Goal: Transaction & Acquisition: Purchase product/service

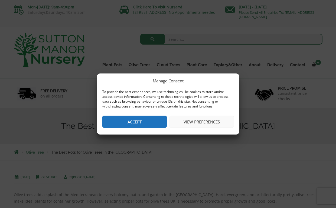
click at [136, 119] on button "Accept" at bounding box center [134, 122] width 64 height 12
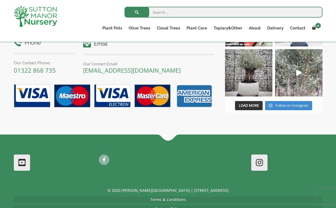
scroll to position [680, 0]
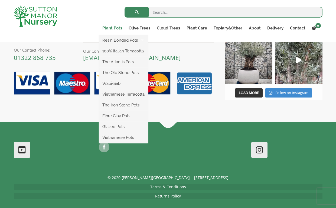
click at [116, 28] on link "Plant Pots" at bounding box center [112, 28] width 26 height 8
click at [118, 115] on link "Fibre Clay Pots" at bounding box center [123, 116] width 49 height 8
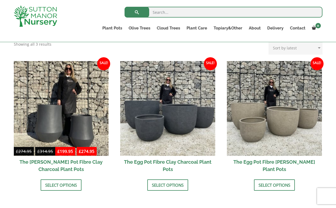
scroll to position [162, 0]
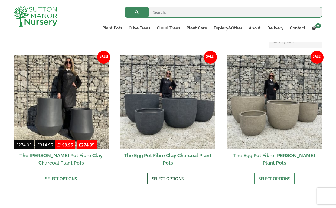
click at [171, 179] on link "Select options" at bounding box center [167, 178] width 41 height 11
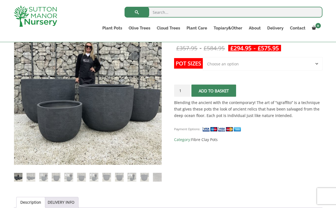
scroll to position [108, 0]
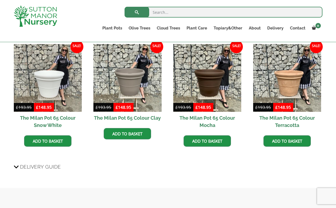
scroll to position [460, 0]
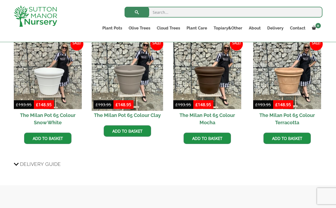
click at [129, 84] on img at bounding box center [127, 74] width 71 height 71
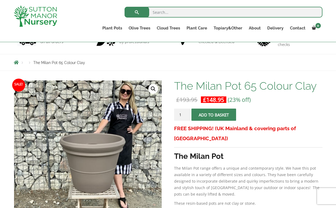
scroll to position [54, 0]
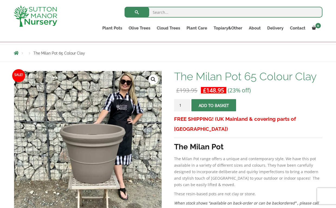
click at [209, 103] on button "Add to basket" at bounding box center [213, 105] width 45 height 12
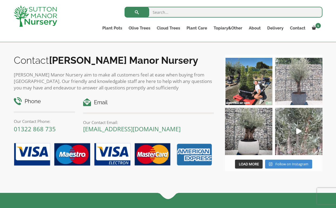
scroll to position [639, 0]
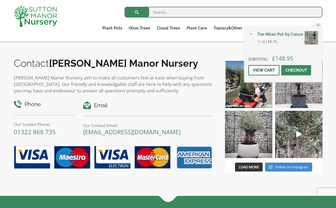
click at [264, 70] on link "View cart" at bounding box center [263, 70] width 31 height 10
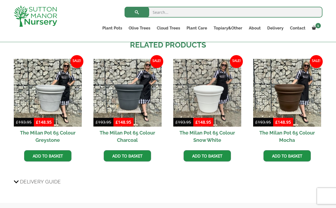
scroll to position [433, 0]
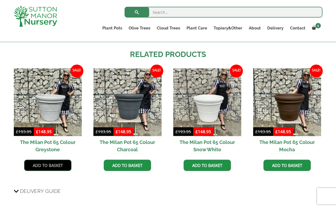
click at [47, 164] on link "Add to basket" at bounding box center [47, 165] width 47 height 11
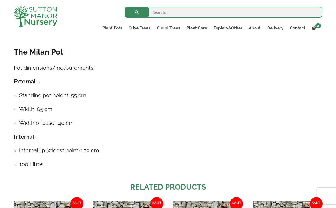
scroll to position [325, 0]
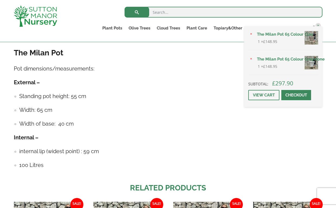
click at [311, 35] on link "The Milan Pot 65 Colour Clay" at bounding box center [285, 34] width 64 height 8
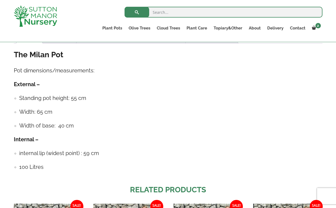
scroll to position [270, 0]
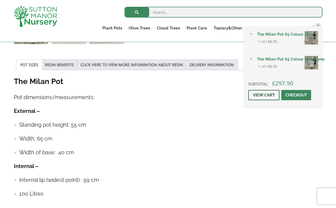
click at [266, 95] on link "View cart" at bounding box center [263, 95] width 31 height 10
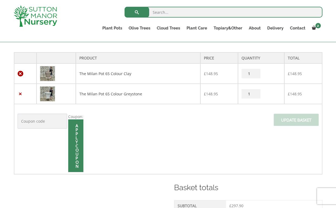
click at [20, 74] on link "×" at bounding box center [21, 74] width 6 height 6
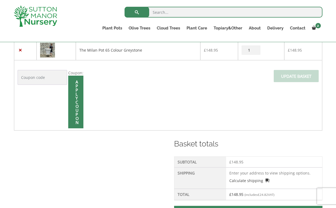
scroll to position [215, 0]
